Goal: Task Accomplishment & Management: Manage account settings

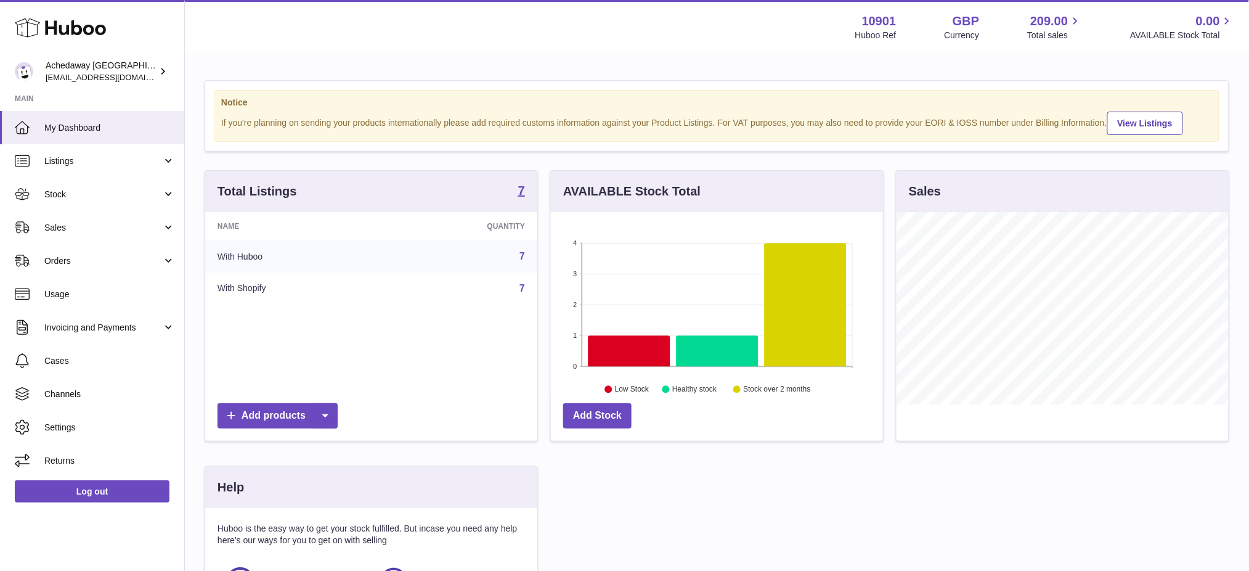
scroll to position [192, 332]
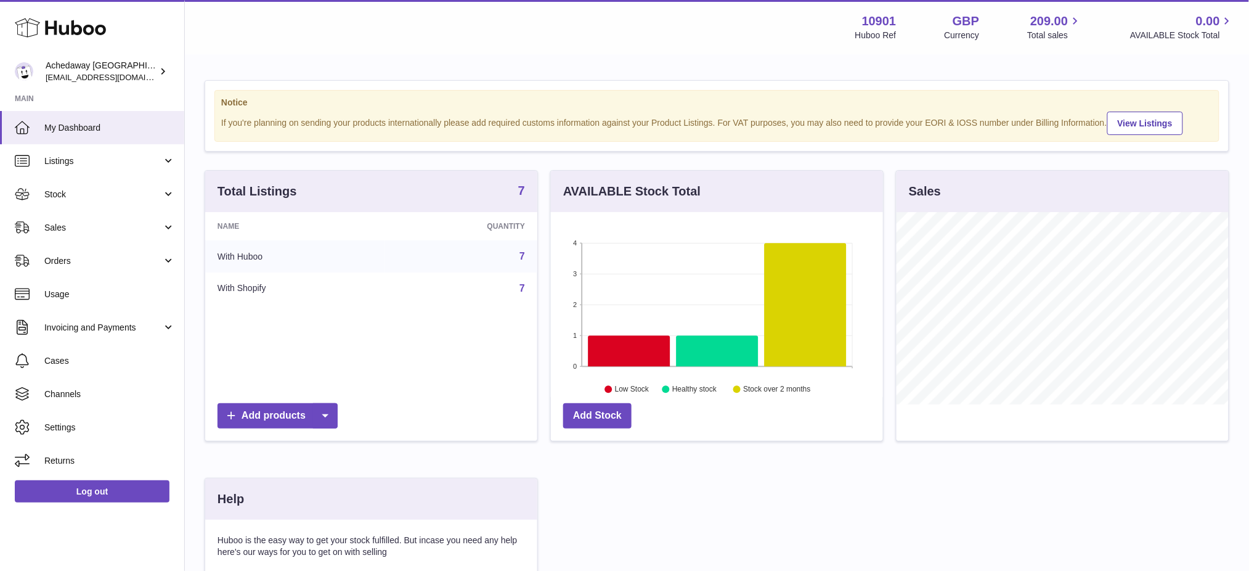
click at [524, 197] on strong "7" at bounding box center [521, 190] width 7 height 12
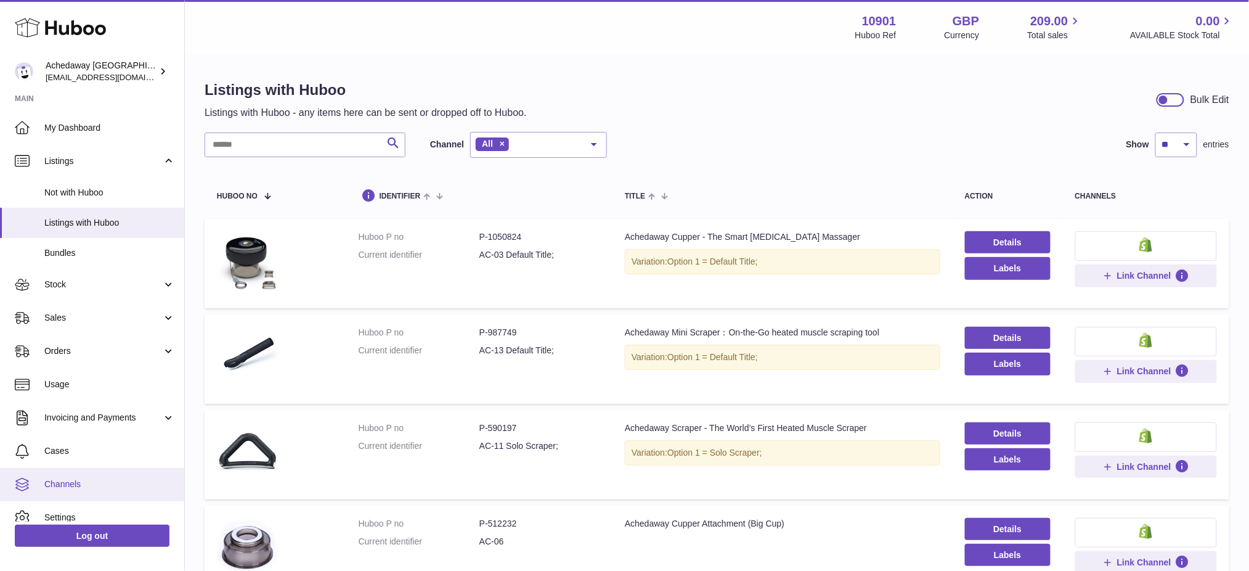
click at [104, 479] on span "Channels" at bounding box center [109, 484] width 131 height 12
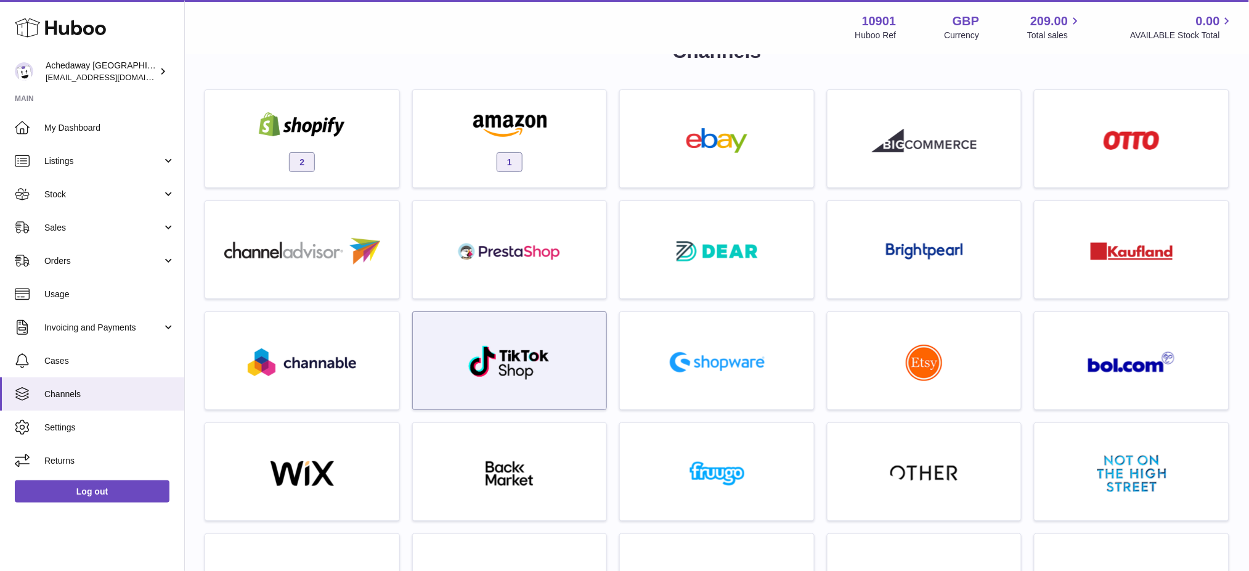
scroll to position [82, 0]
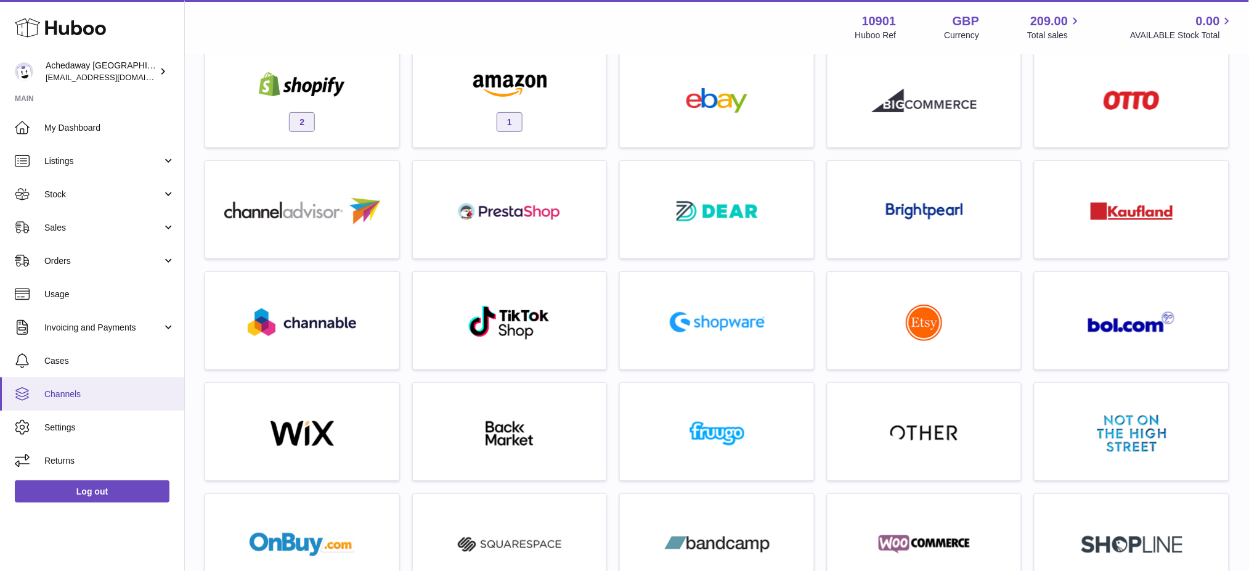
click at [76, 391] on span "Channels" at bounding box center [109, 394] width 131 height 12
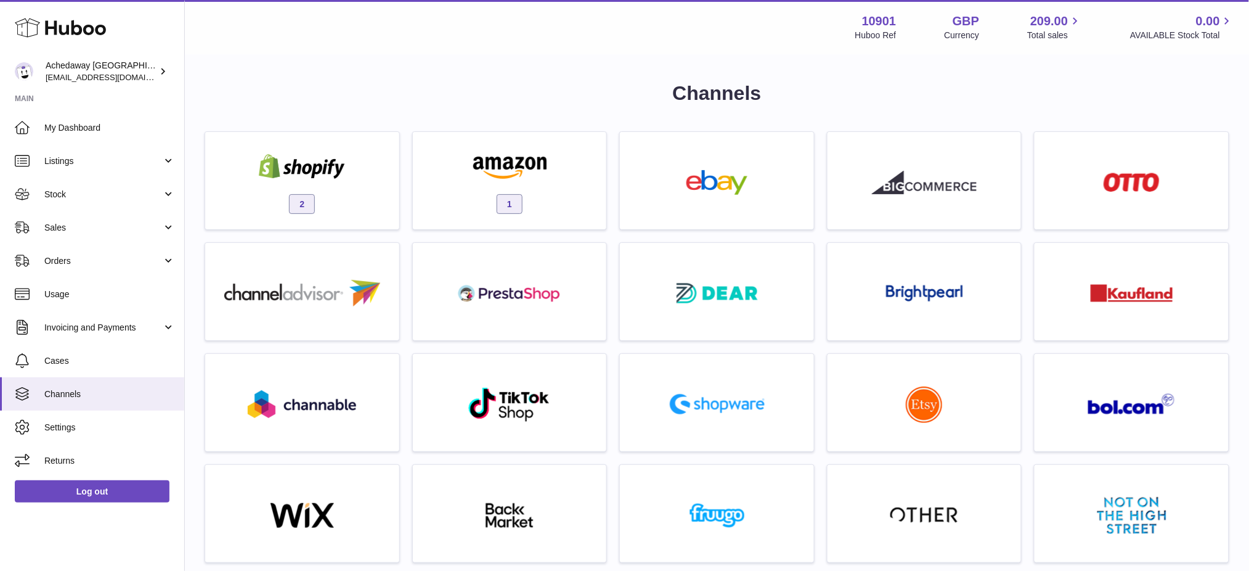
click at [532, 88] on h1 "Channels" at bounding box center [717, 93] width 1025 height 26
click at [458, 107] on div "Channels 2 1 For any of these extra channels contact support Multichannels" at bounding box center [717, 524] width 1025 height 889
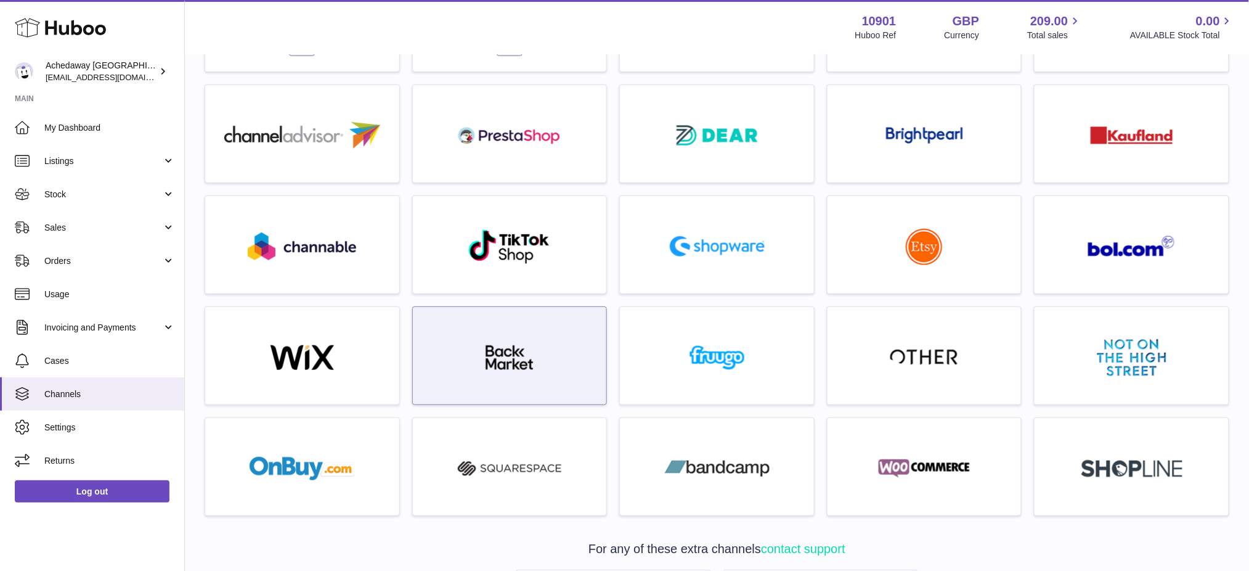
scroll to position [164, 0]
